Goal: Task Accomplishment & Management: Complete application form

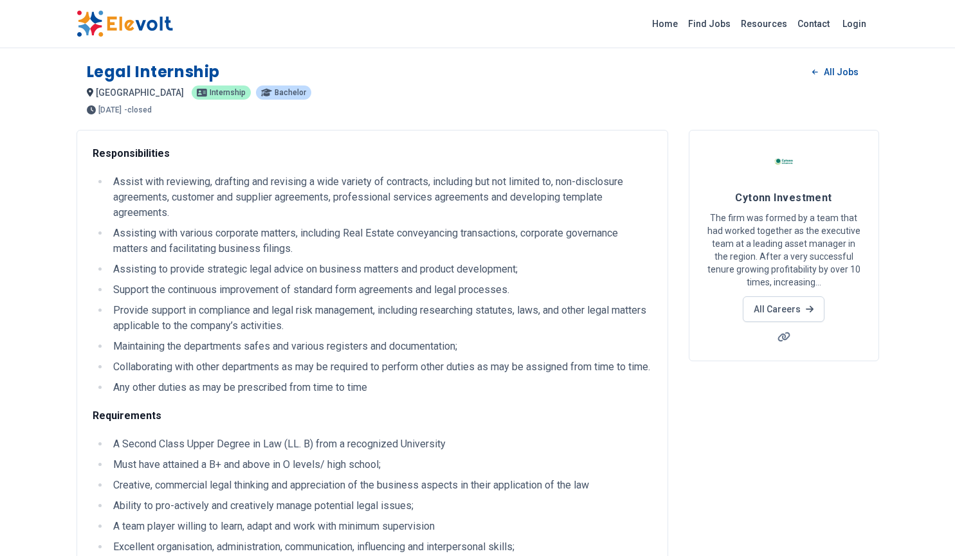
click at [275, 96] on span "Bachelor" at bounding box center [291, 93] width 32 height 8
click at [275, 91] on span "Bachelor" at bounding box center [291, 93] width 32 height 8
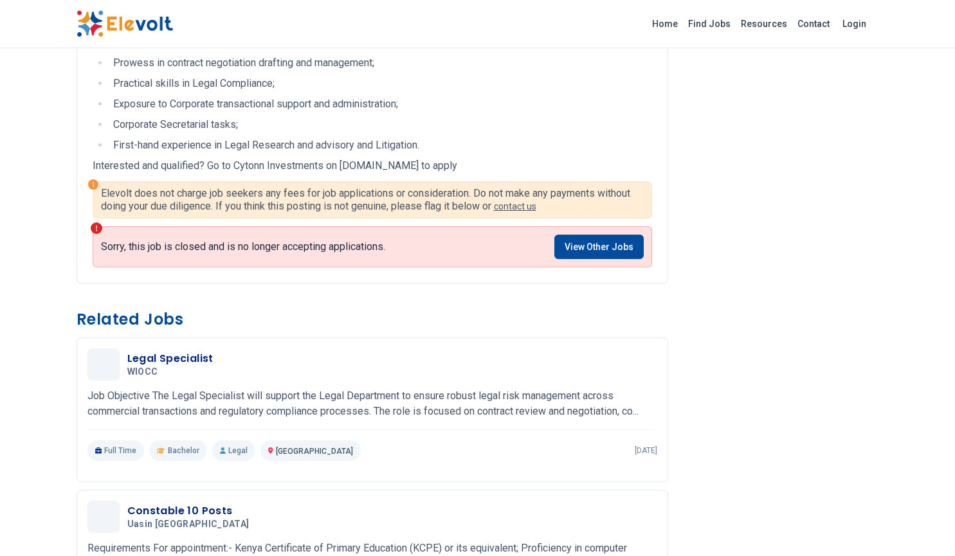
scroll to position [618, 0]
click at [576, 259] on link "View Other Jobs" at bounding box center [598, 247] width 89 height 24
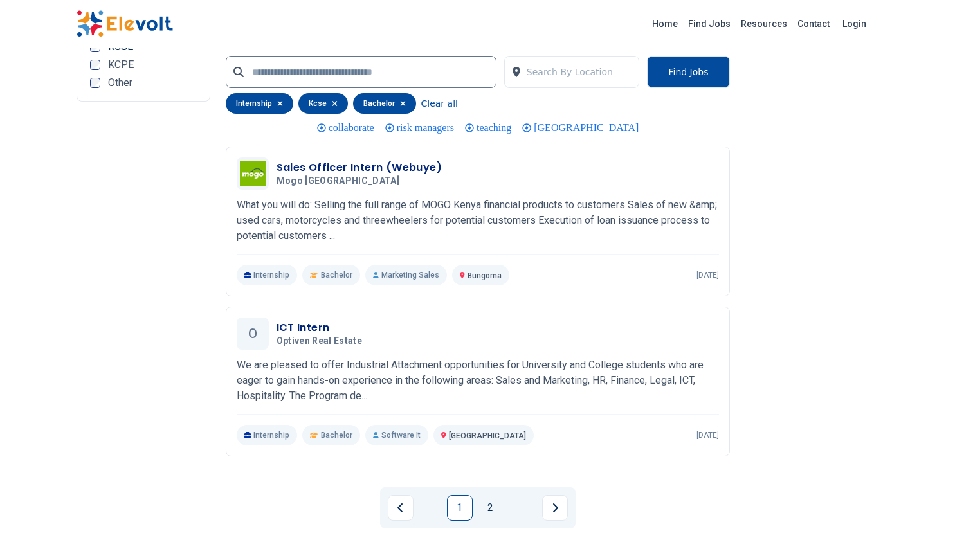
scroll to position [2620, 0]
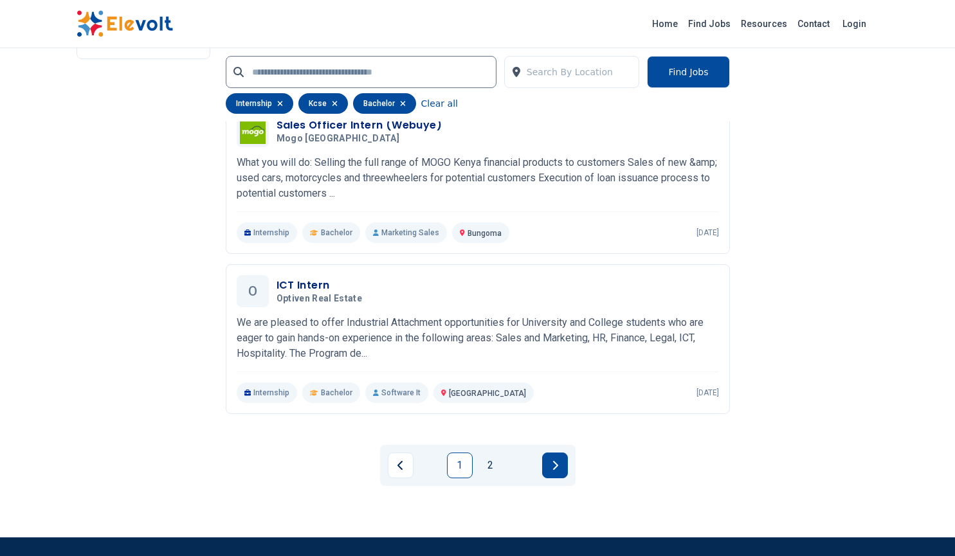
click at [549, 475] on button "Next page" at bounding box center [555, 466] width 26 height 26
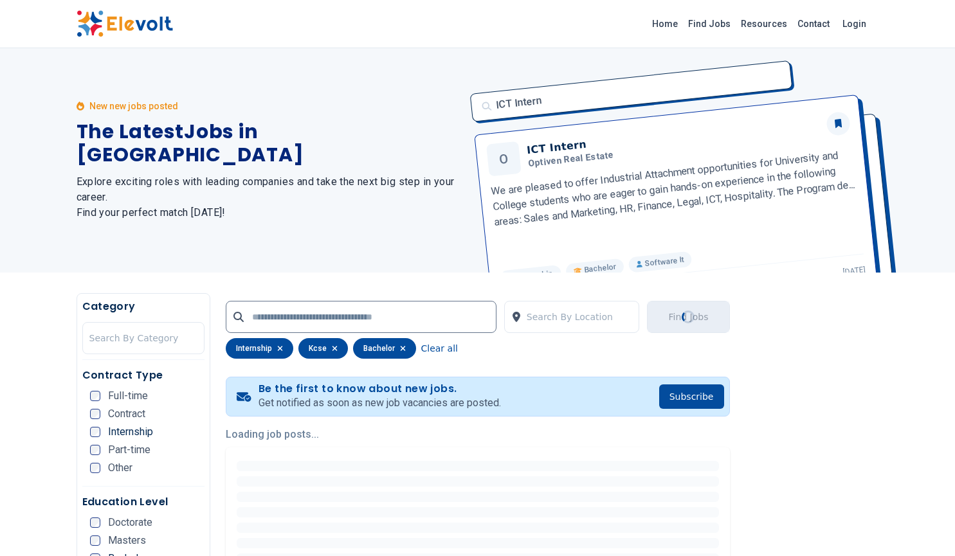
scroll to position [0, 0]
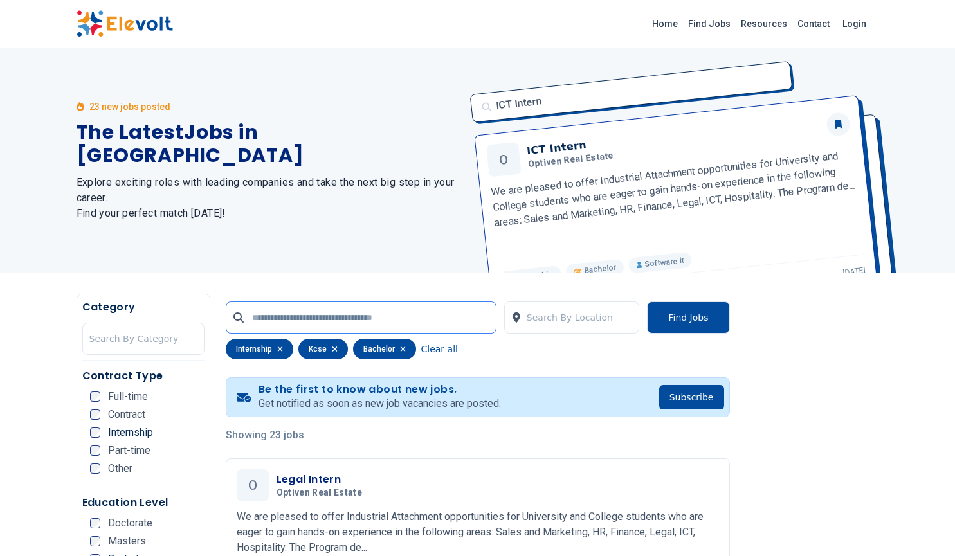
click at [415, 310] on input "text" at bounding box center [361, 318] width 271 height 32
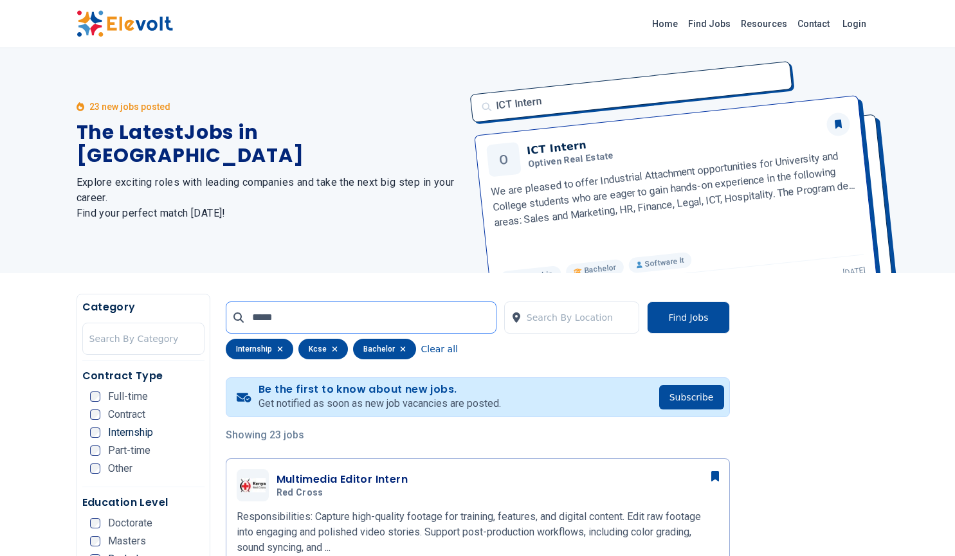
type input "*****"
click button "submit" at bounding box center [0, 0] width 0 height 0
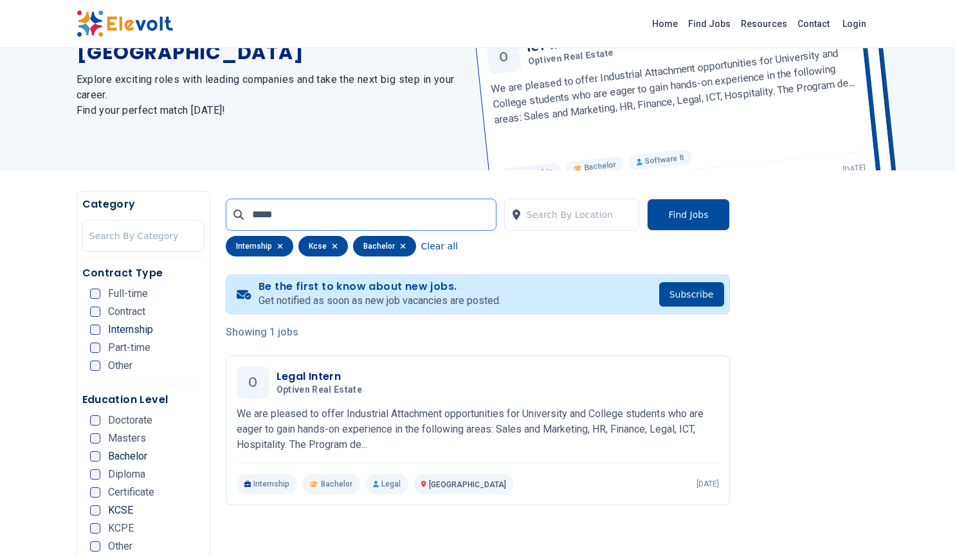
scroll to position [107, 0]
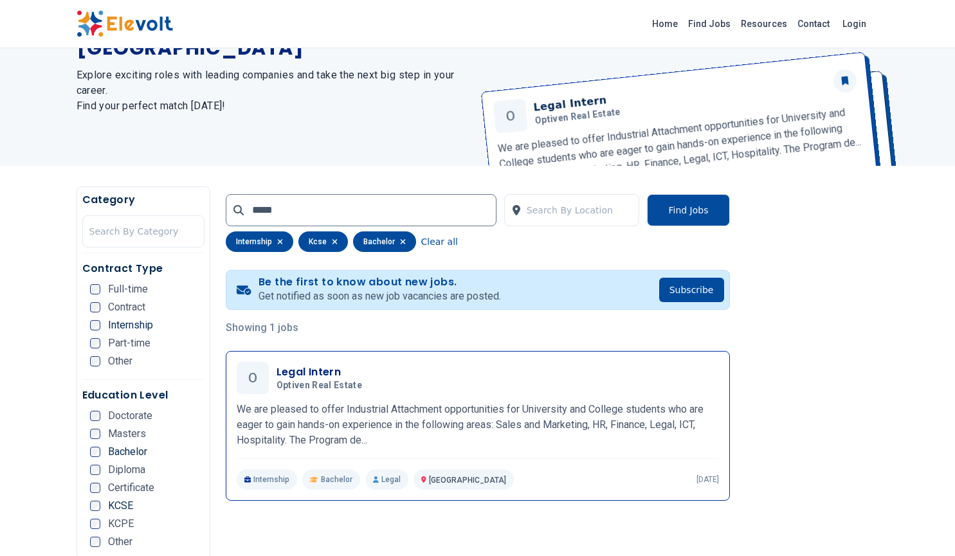
click at [540, 404] on p "We are pleased to offer Industrial Attachment opportunities for University and …" at bounding box center [478, 425] width 482 height 46
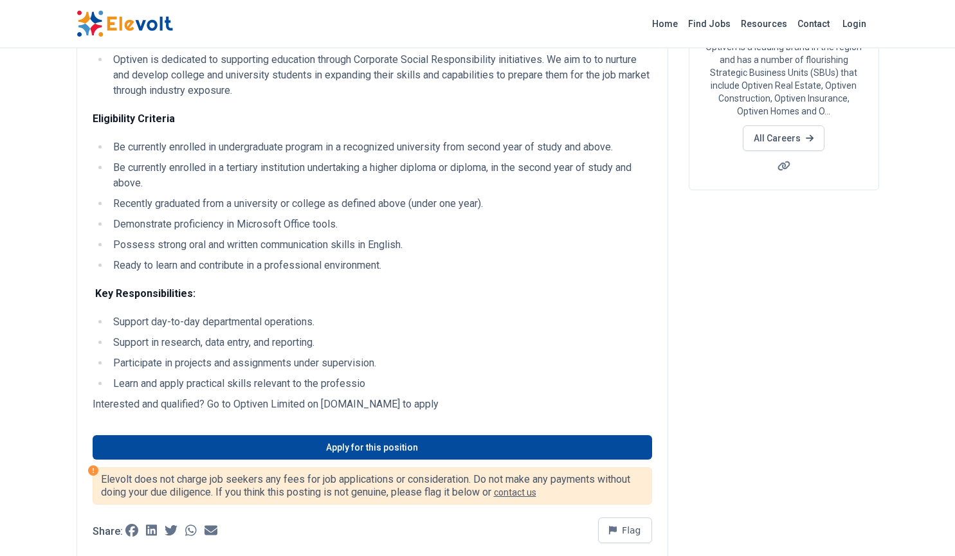
scroll to position [172, 0]
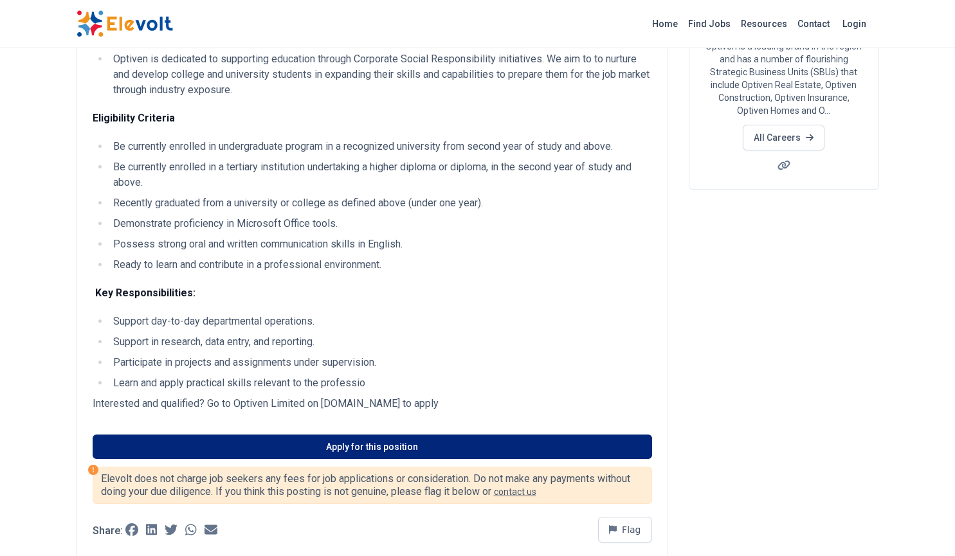
click at [138, 450] on link "Apply for this position" at bounding box center [373, 447] width 560 height 24
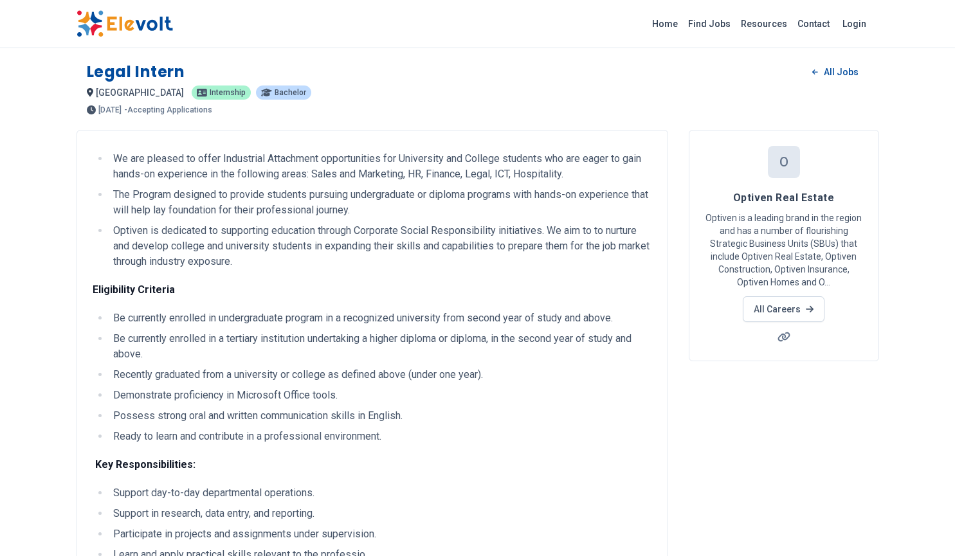
scroll to position [0, 0]
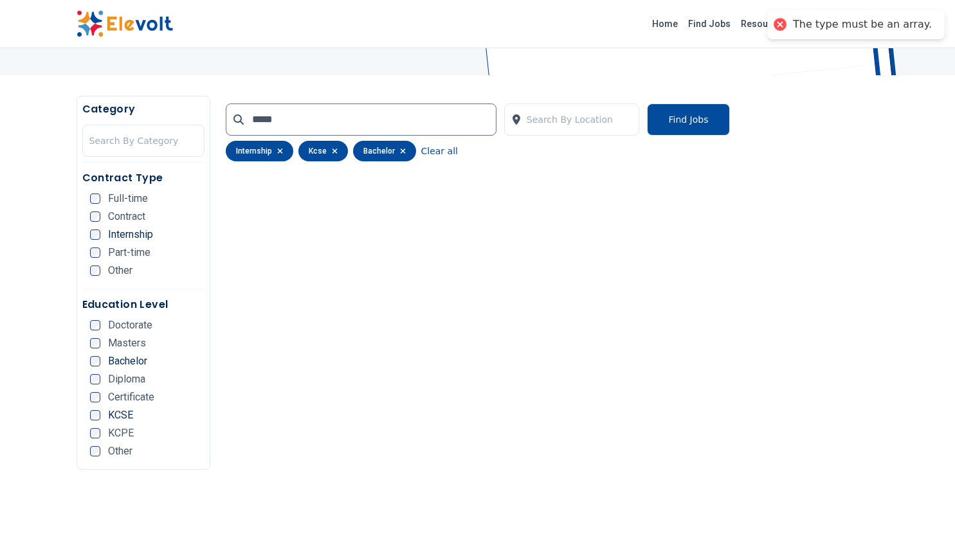
scroll to position [196, 0]
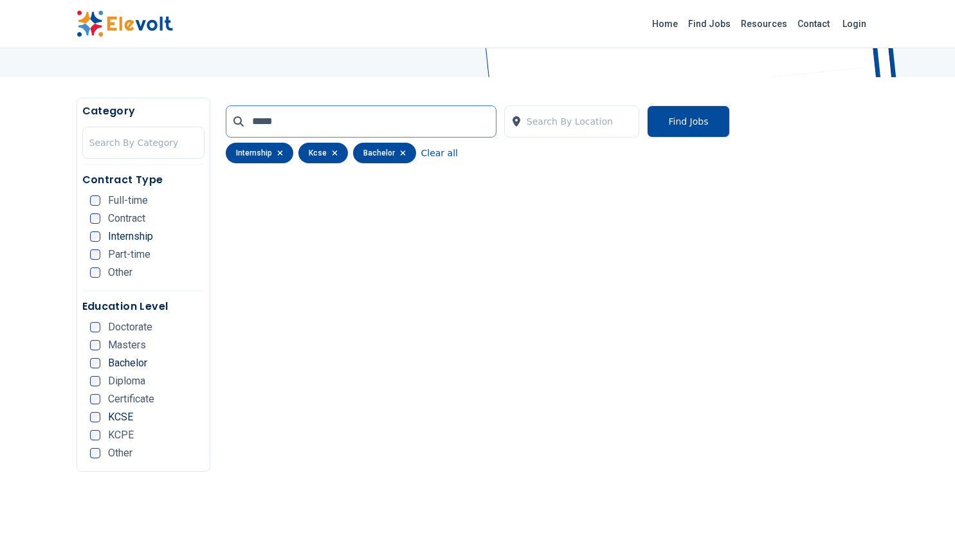
click at [394, 125] on input "*****" at bounding box center [361, 121] width 271 height 32
click button "submit" at bounding box center [0, 0] width 0 height 0
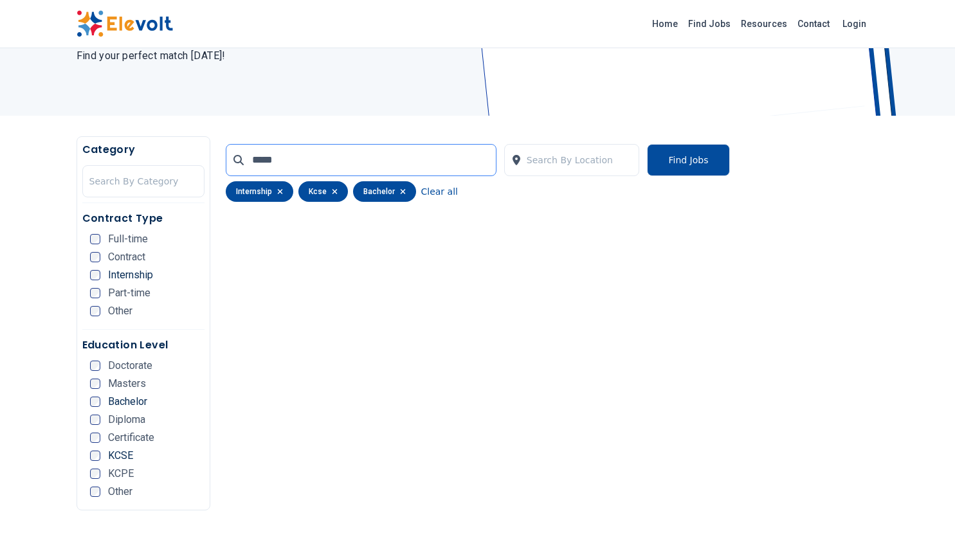
scroll to position [160, 0]
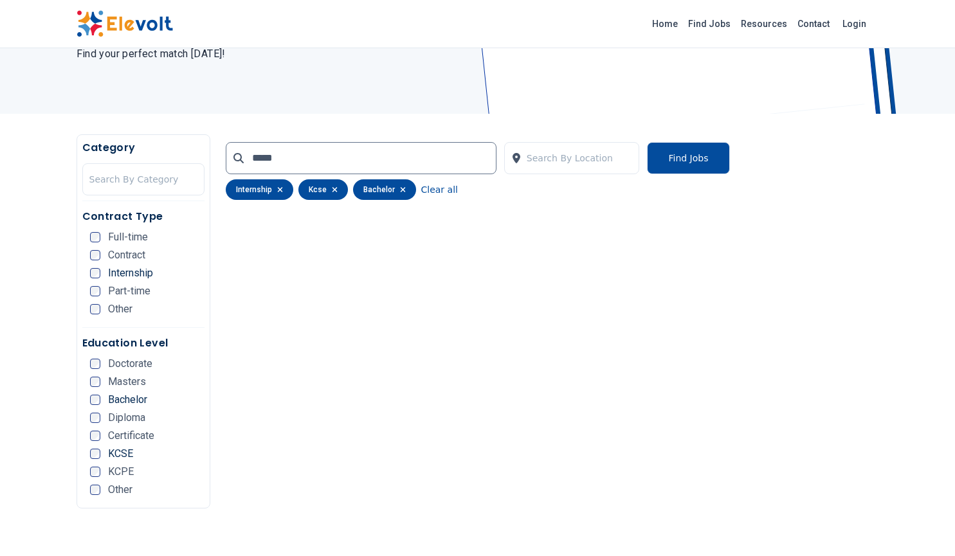
click at [332, 187] on icon "button" at bounding box center [335, 190] width 6 height 8
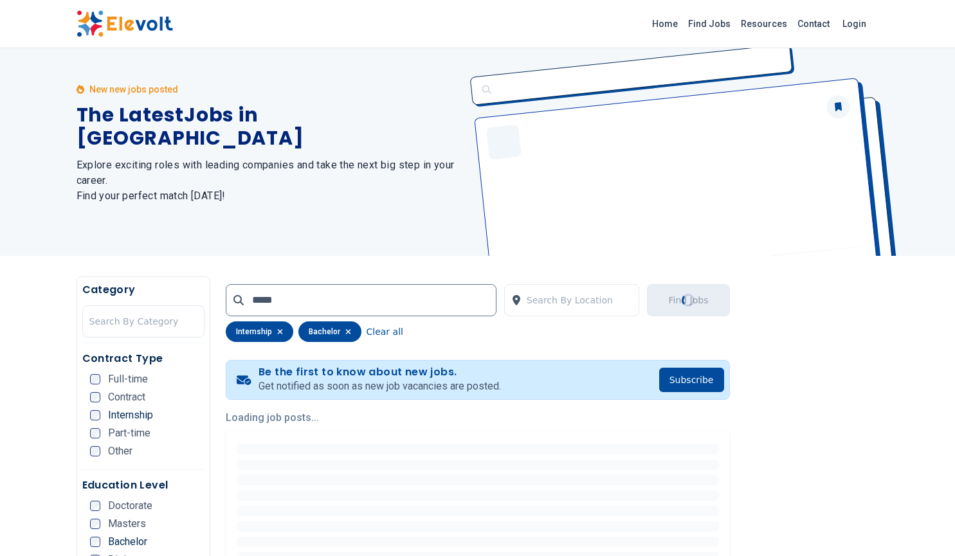
scroll to position [0, 0]
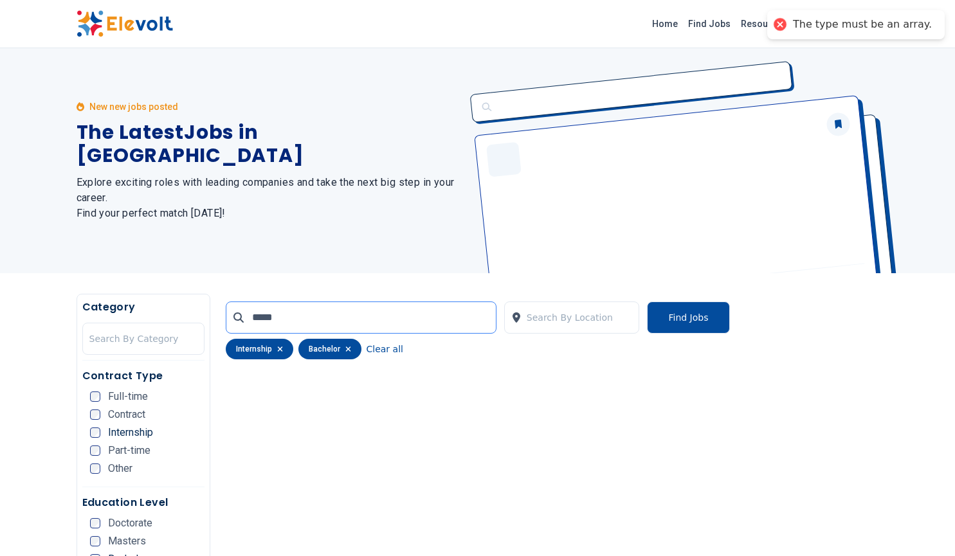
click at [403, 322] on input "*****" at bounding box center [361, 318] width 271 height 32
type input "*"
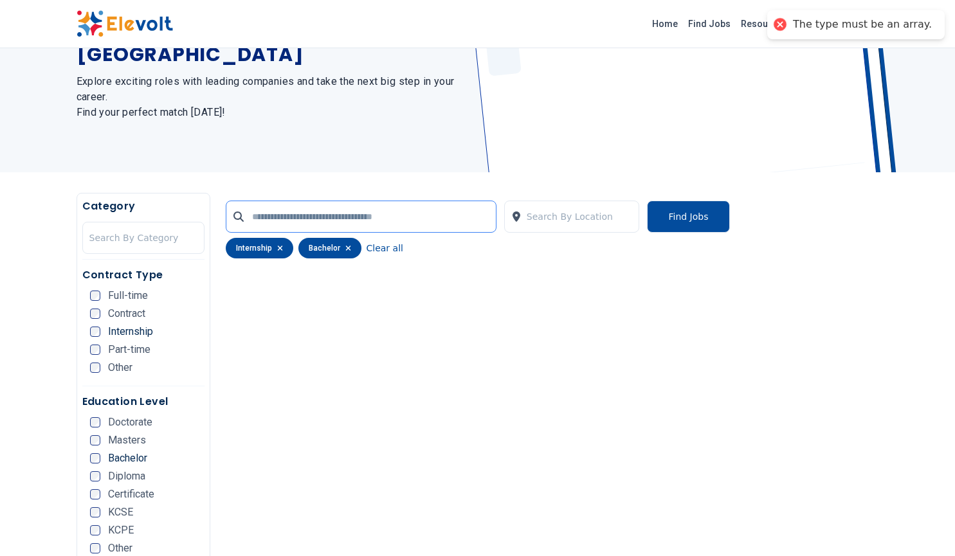
scroll to position [104, 0]
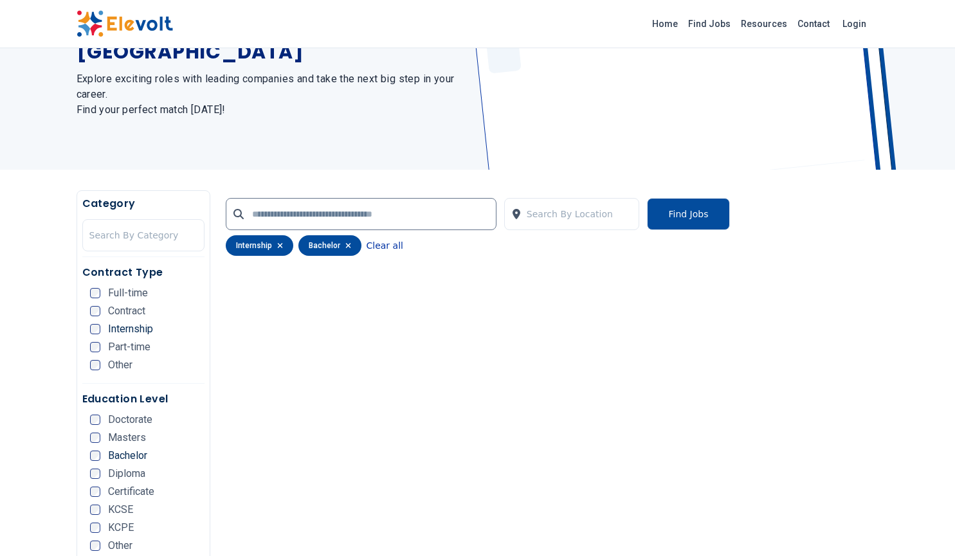
click at [385, 249] on button "Clear all" at bounding box center [385, 245] width 37 height 21
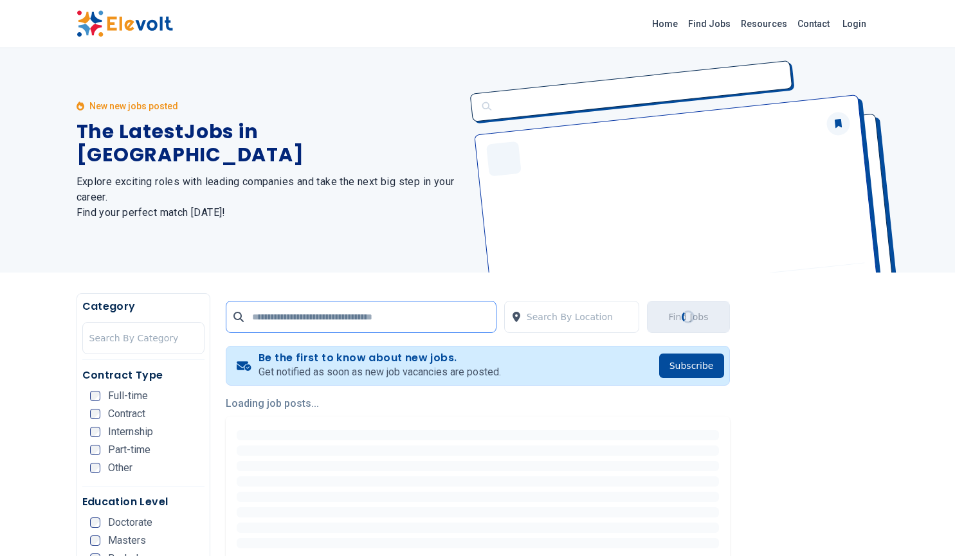
scroll to position [0, 0]
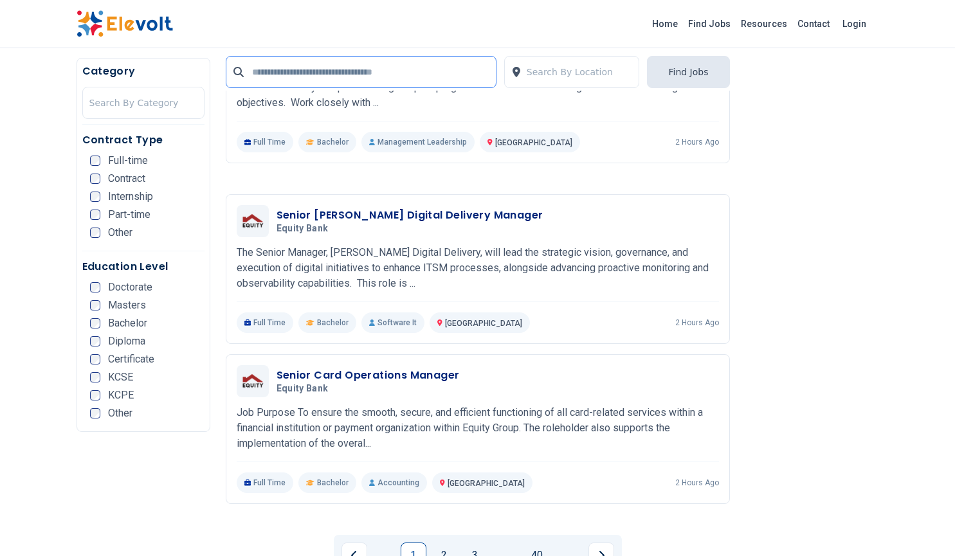
scroll to position [2368, 0]
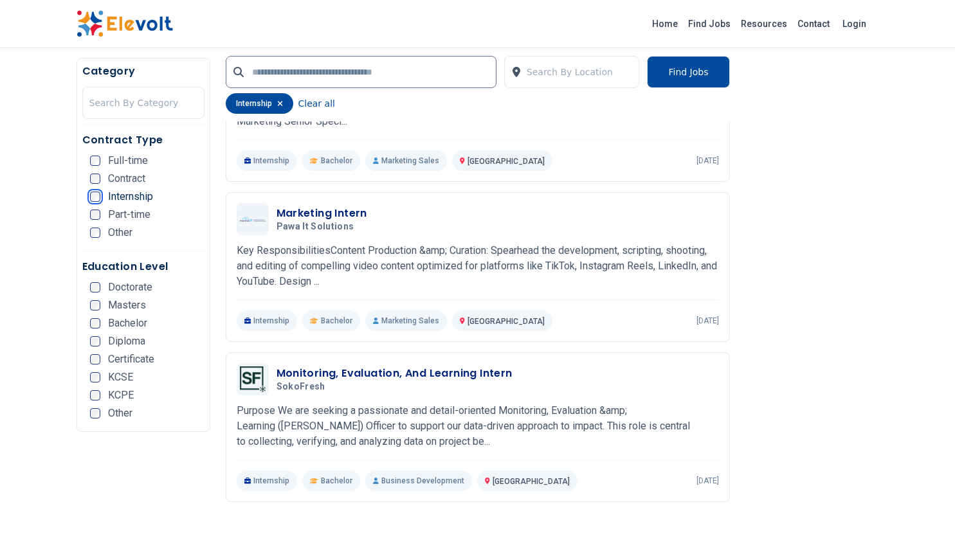
scroll to position [740, 0]
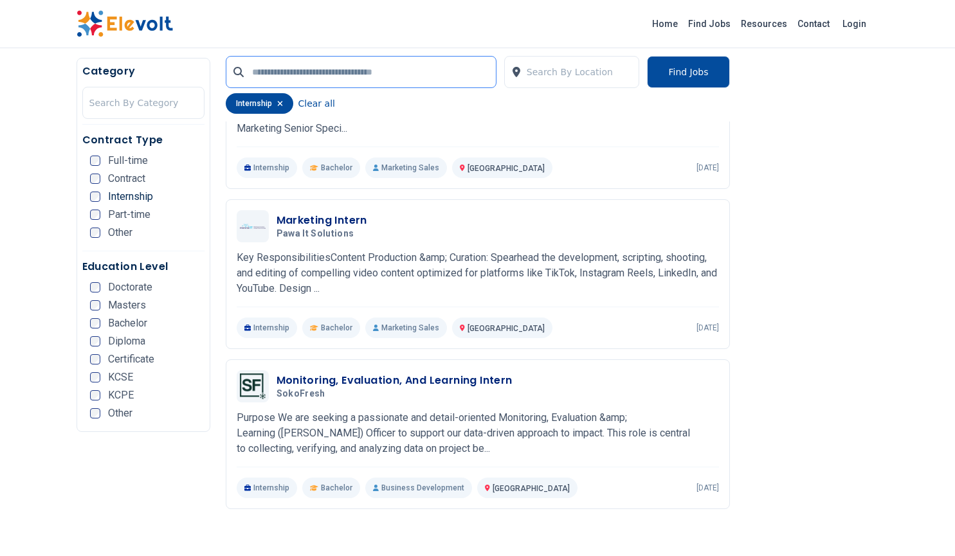
click at [264, 76] on input "text" at bounding box center [361, 72] width 271 height 32
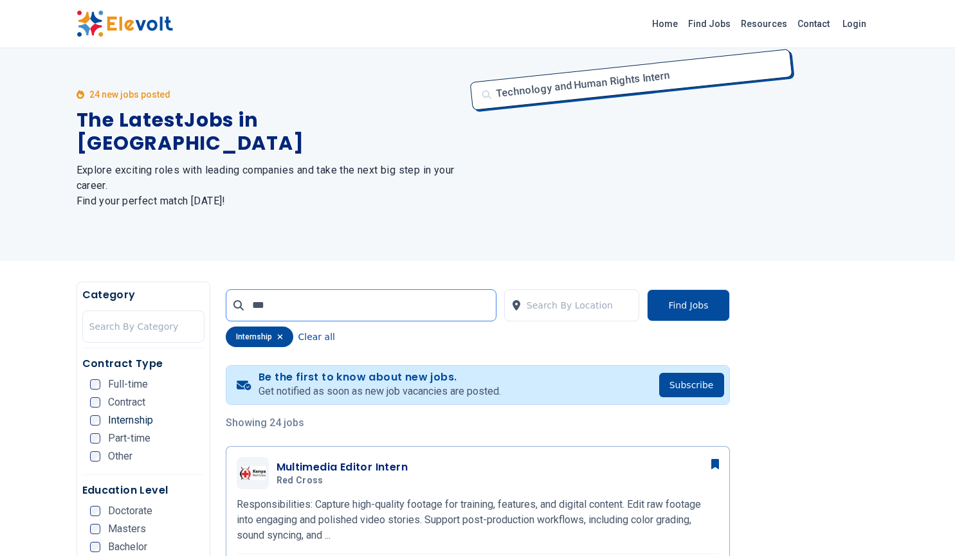
scroll to position [0, 0]
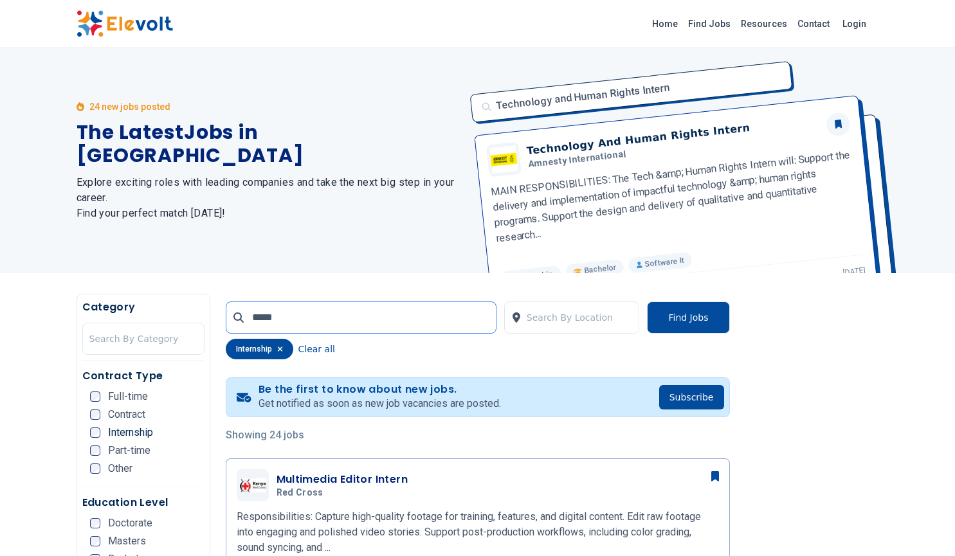
click button "submit" at bounding box center [0, 0] width 0 height 0
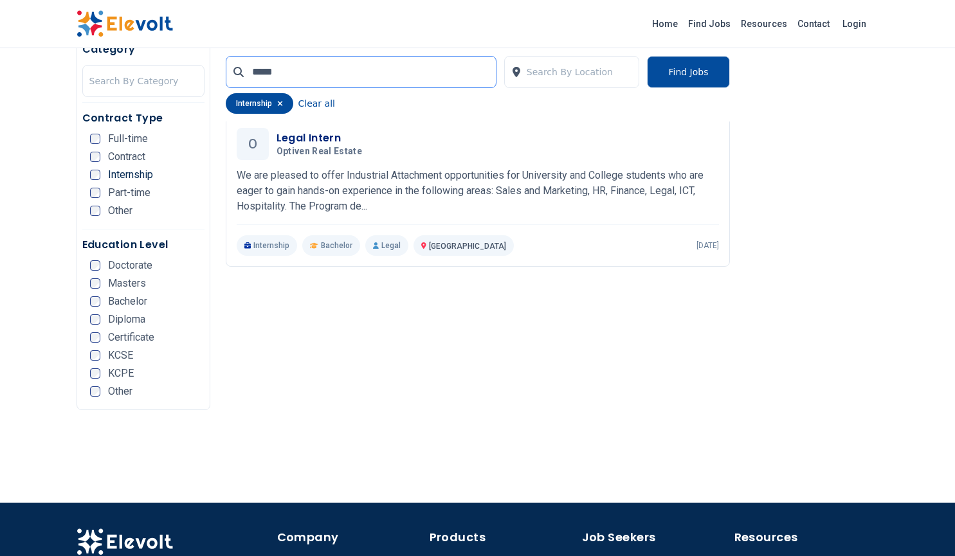
scroll to position [336, 0]
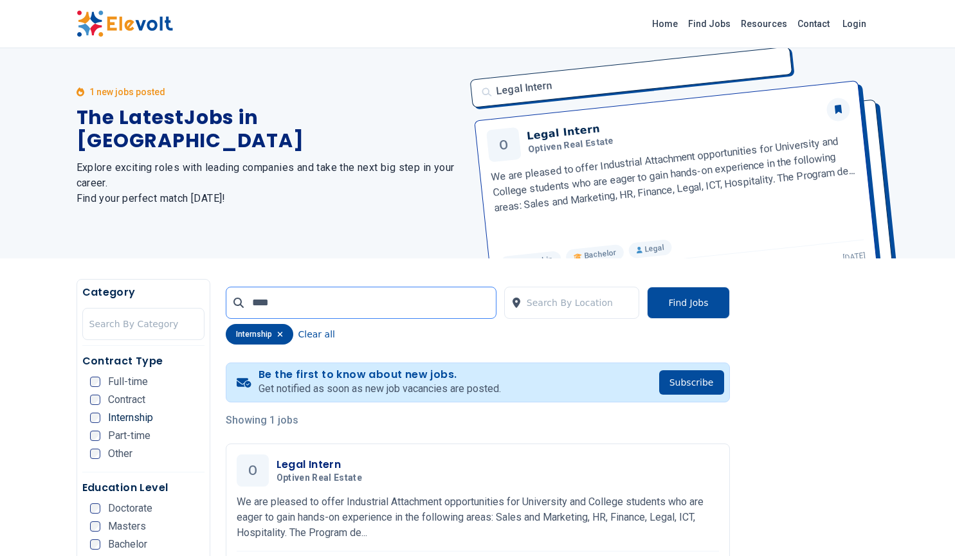
scroll to position [7, 0]
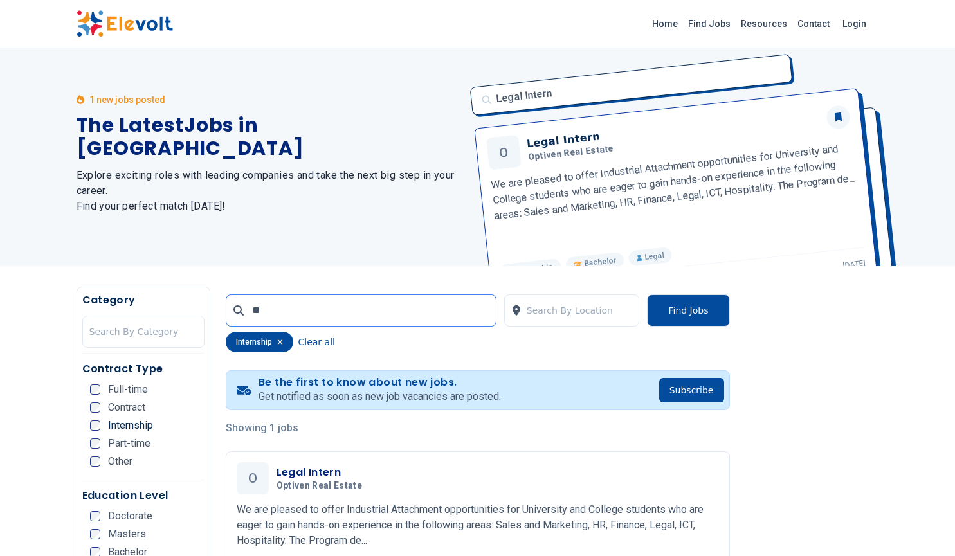
type input "*"
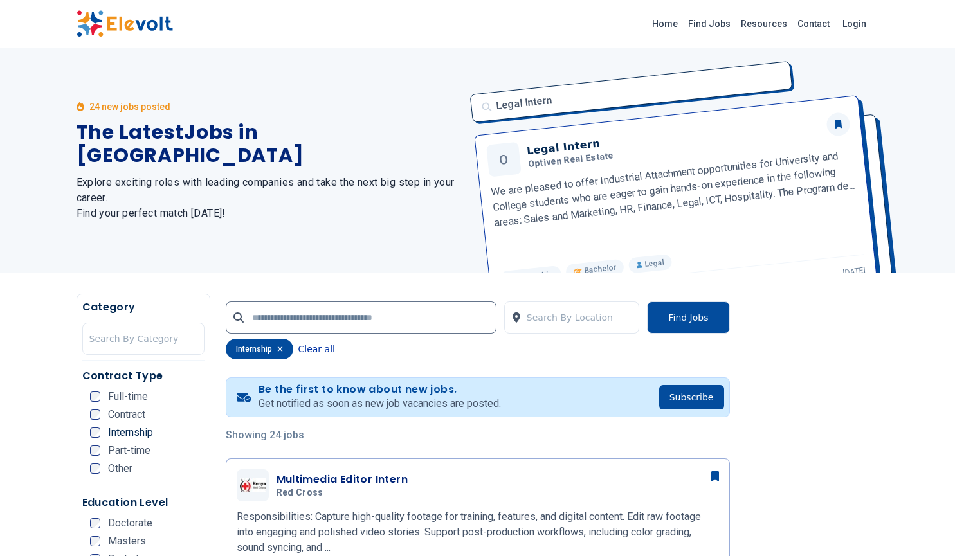
click at [322, 345] on button "Clear all" at bounding box center [316, 349] width 37 height 21
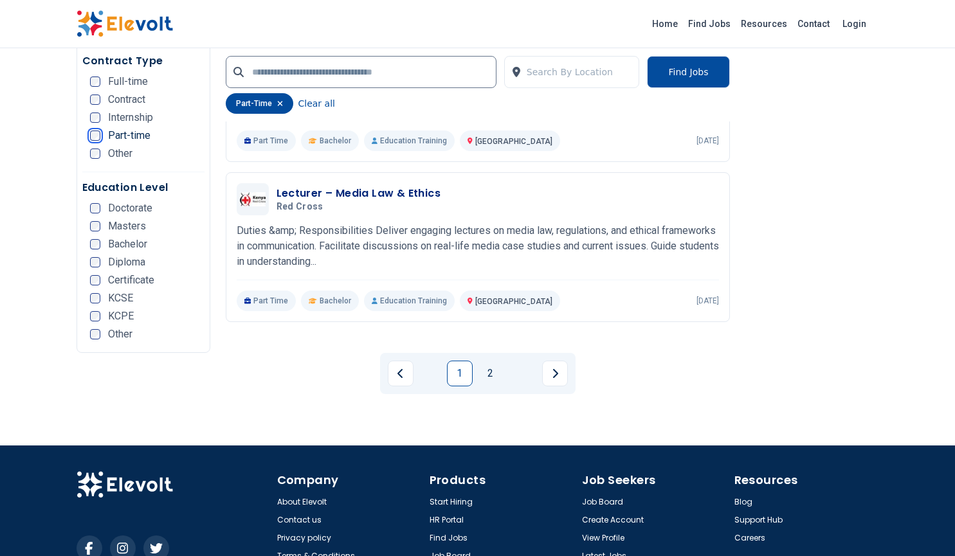
scroll to position [2823, 0]
click at [490, 375] on link "2" at bounding box center [491, 374] width 26 height 26
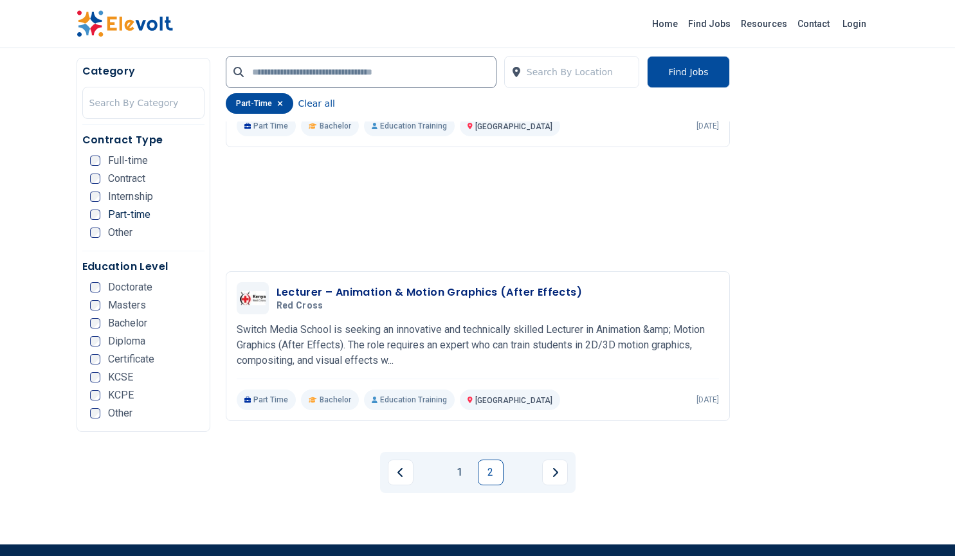
scroll to position [1102, 0]
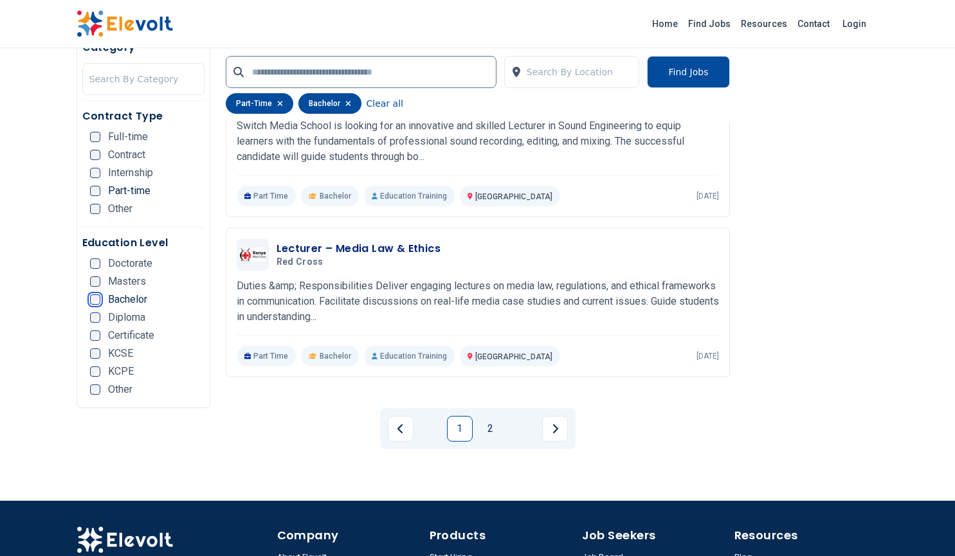
scroll to position [2535, 0]
click at [554, 428] on icon "Next page" at bounding box center [555, 429] width 6 height 10
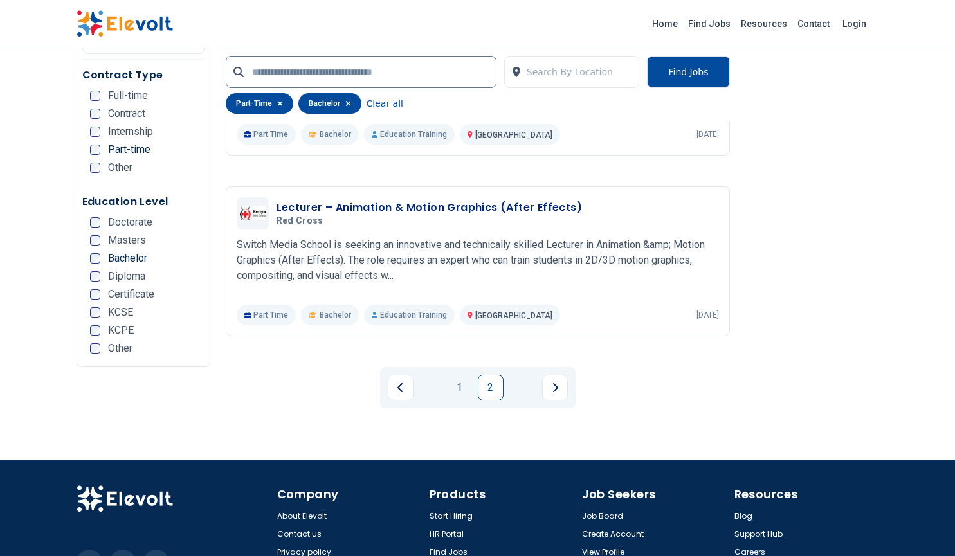
scroll to position [1178, 0]
